Goal: Information Seeking & Learning: Learn about a topic

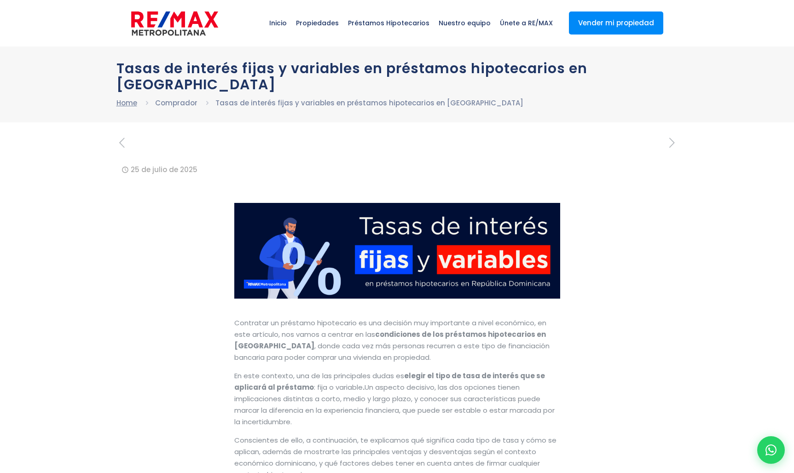
click at [126, 105] on link "Home" at bounding box center [126, 103] width 21 height 10
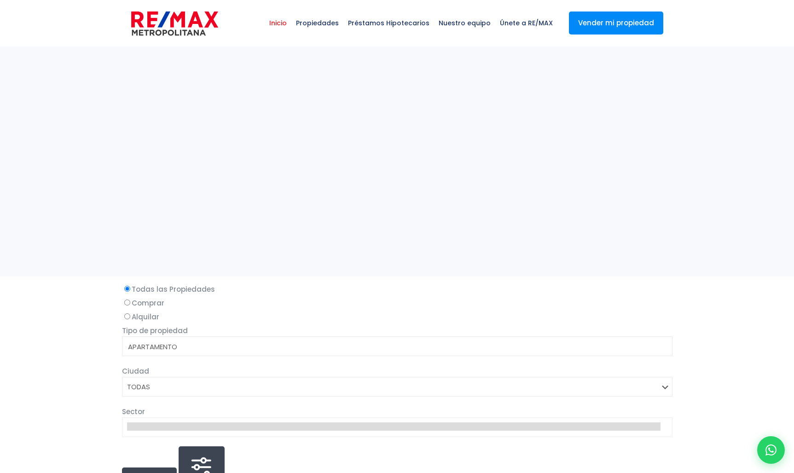
select select
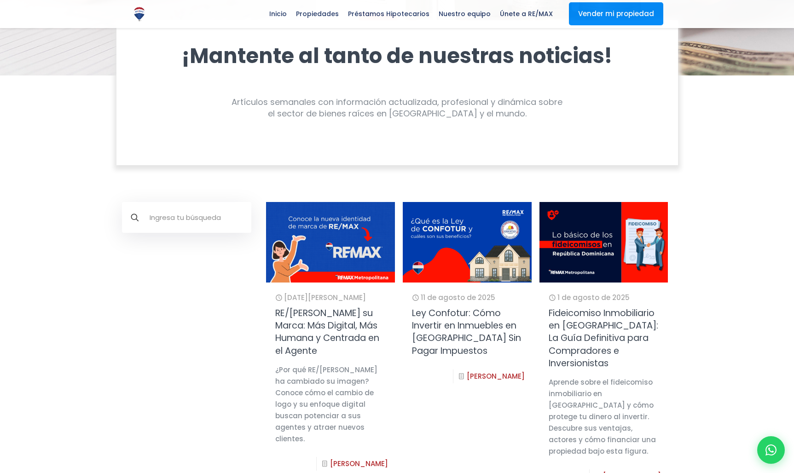
scroll to position [162, 0]
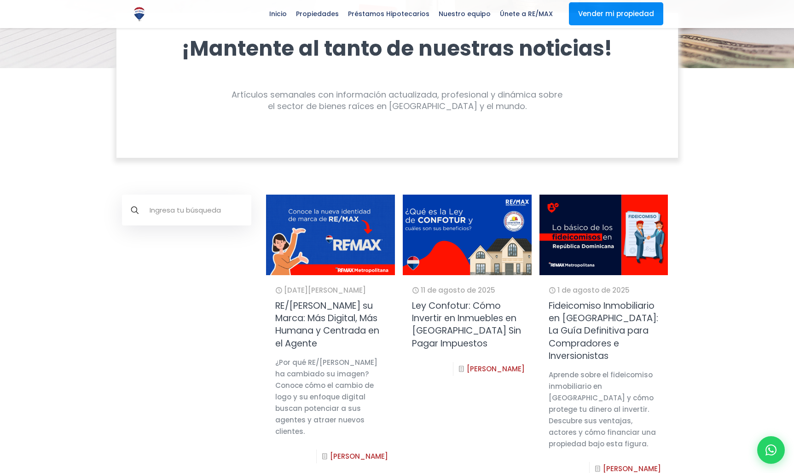
click at [470, 268] on img at bounding box center [466, 235] width 141 height 88
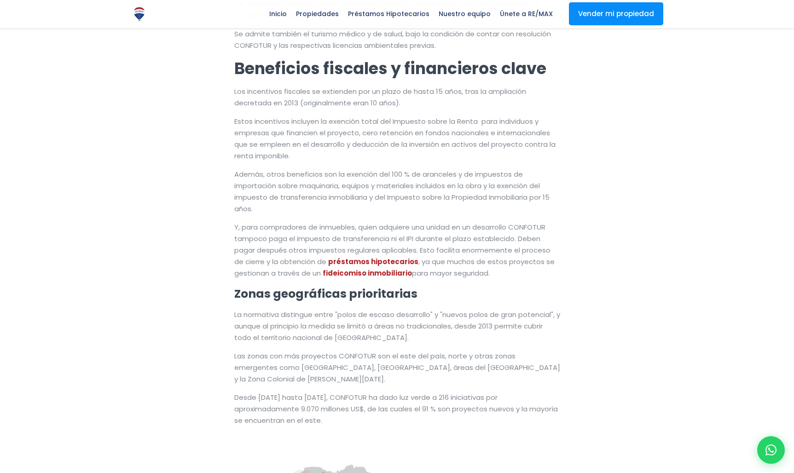
scroll to position [652, 0]
